Goal: Task Accomplishment & Management: Manage account settings

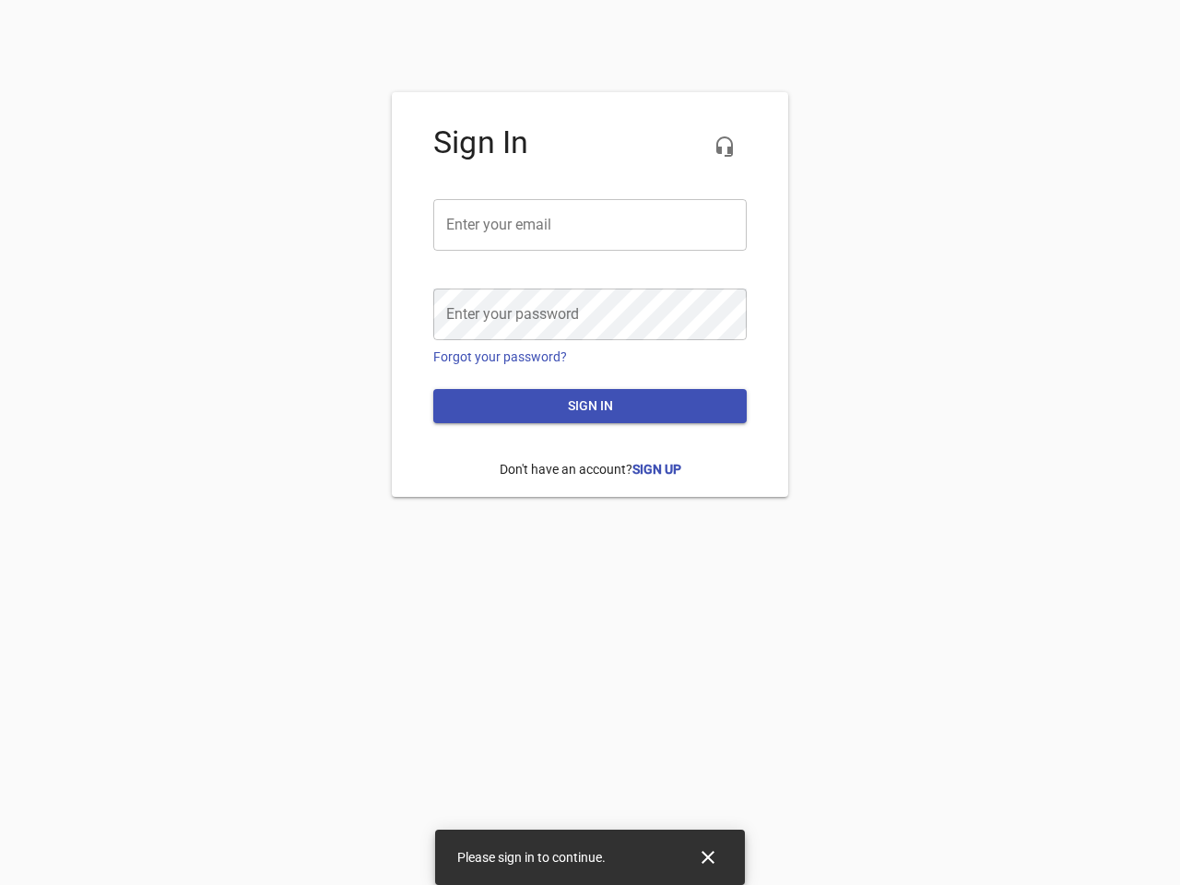
click at [725, 147] on icon "button" at bounding box center [725, 147] width 22 height 22
click at [590, 225] on input "email" at bounding box center [590, 225] width 314 height 52
click at [708, 858] on icon "Close" at bounding box center [708, 857] width 13 height 13
